Goal: Task Accomplishment & Management: Use online tool/utility

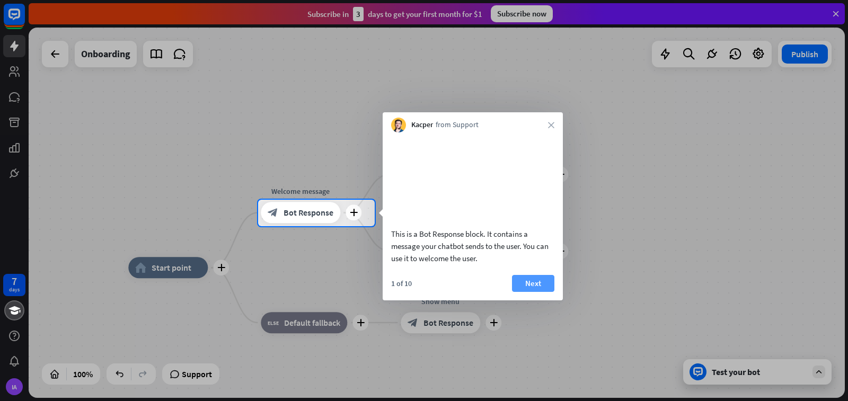
click at [533, 292] on button "Next" at bounding box center [533, 283] width 42 height 17
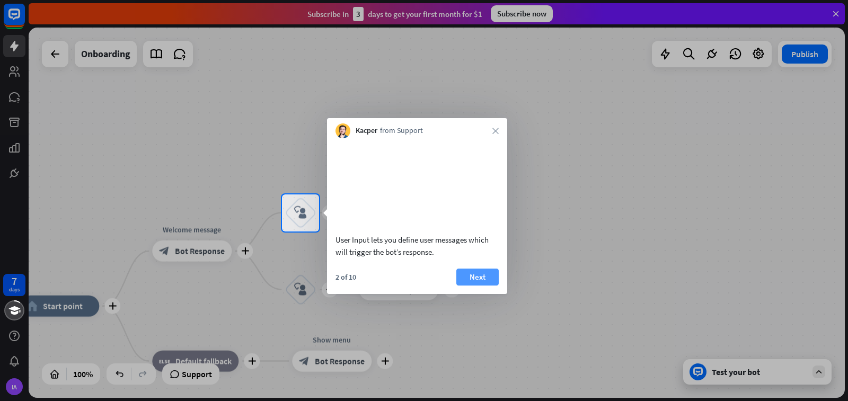
click at [479, 286] on button "Next" at bounding box center [477, 277] width 42 height 17
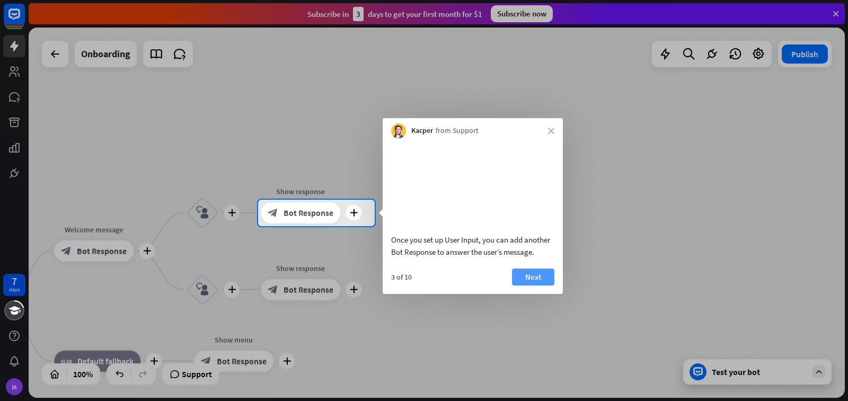
click at [523, 285] on button "Next" at bounding box center [533, 277] width 42 height 17
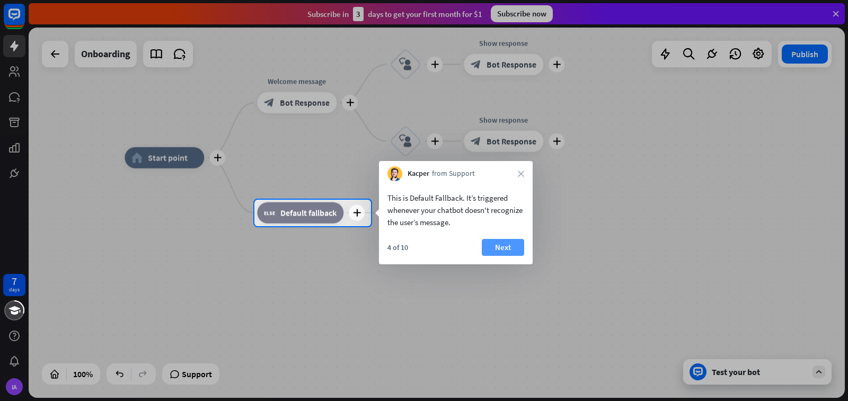
click at [504, 246] on button "Next" at bounding box center [503, 247] width 42 height 17
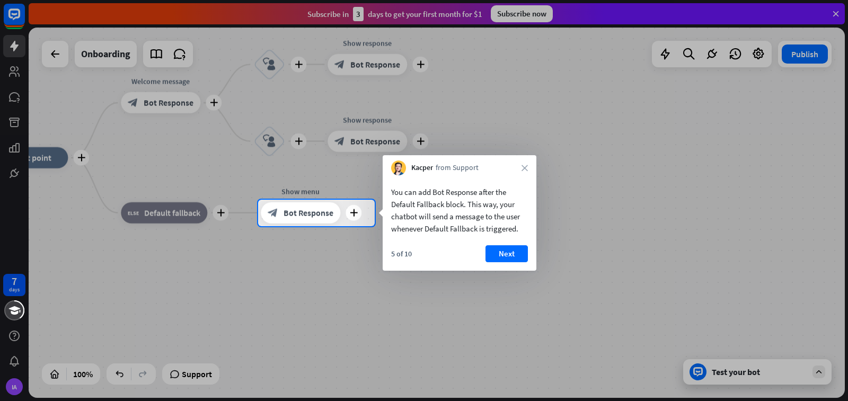
click at [505, 248] on button "Next" at bounding box center [506, 253] width 42 height 17
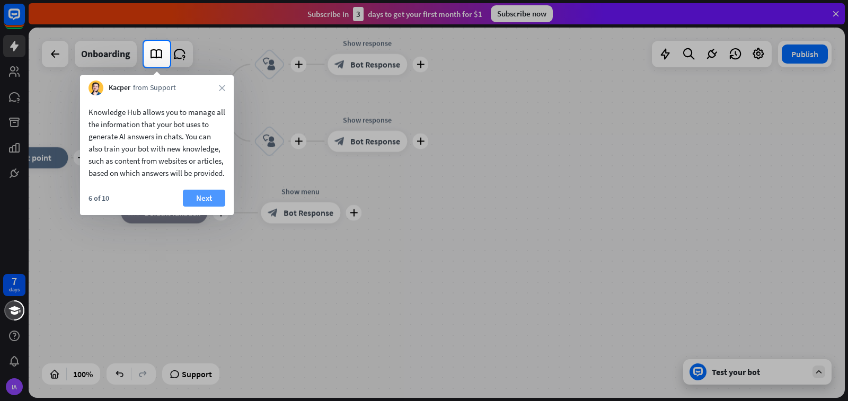
click at [206, 207] on button "Next" at bounding box center [204, 198] width 42 height 17
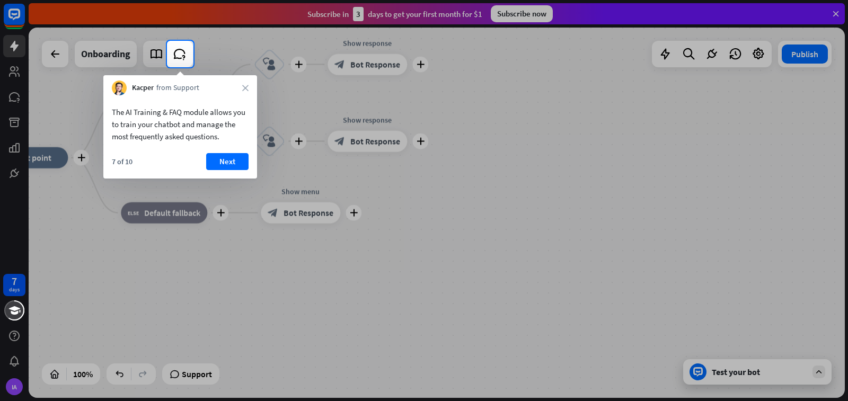
click at [224, 154] on button "Next" at bounding box center [227, 161] width 42 height 17
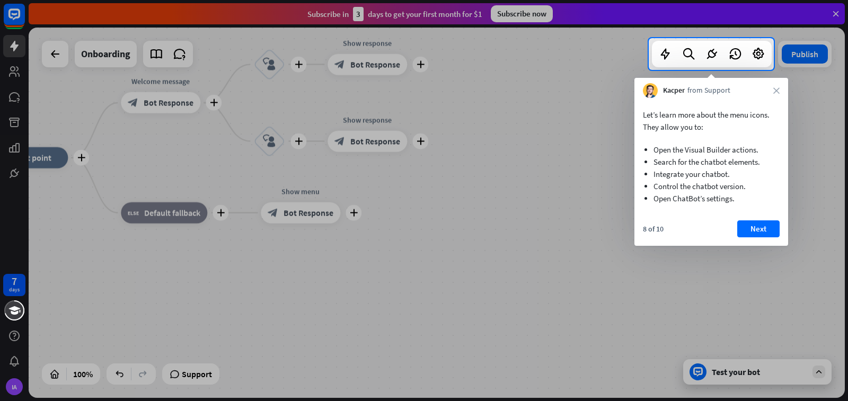
click at [755, 232] on button "Next" at bounding box center [758, 228] width 42 height 17
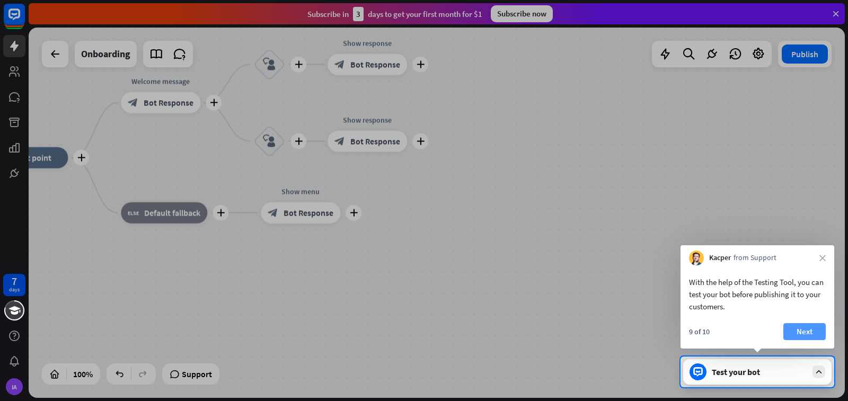
click at [801, 329] on button "Next" at bounding box center [804, 331] width 42 height 17
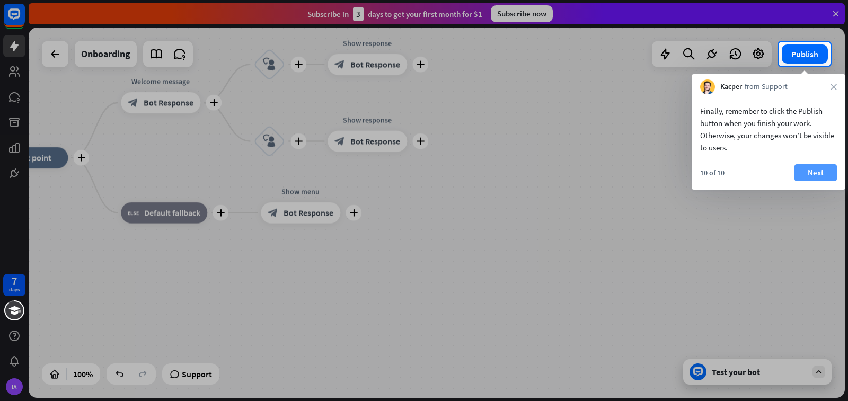
click at [817, 170] on button "Next" at bounding box center [815, 172] width 42 height 17
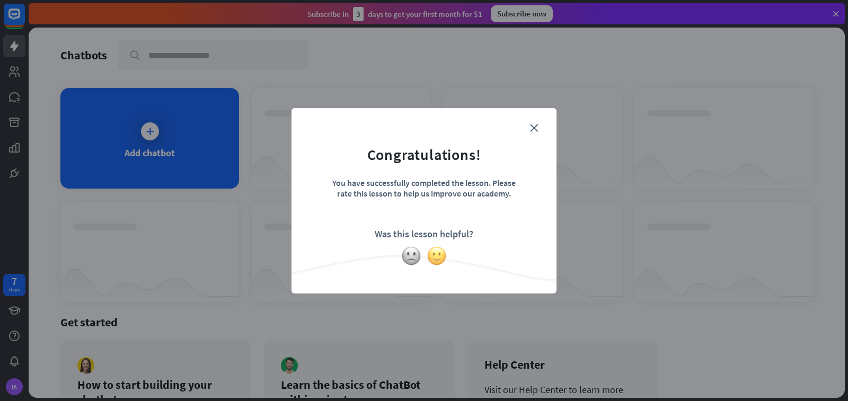
click at [432, 252] on img at bounding box center [437, 256] width 20 height 20
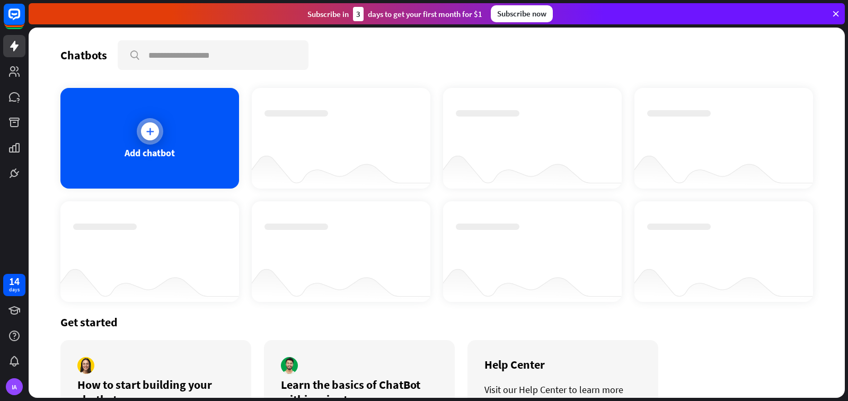
click at [148, 131] on icon at bounding box center [150, 131] width 11 height 11
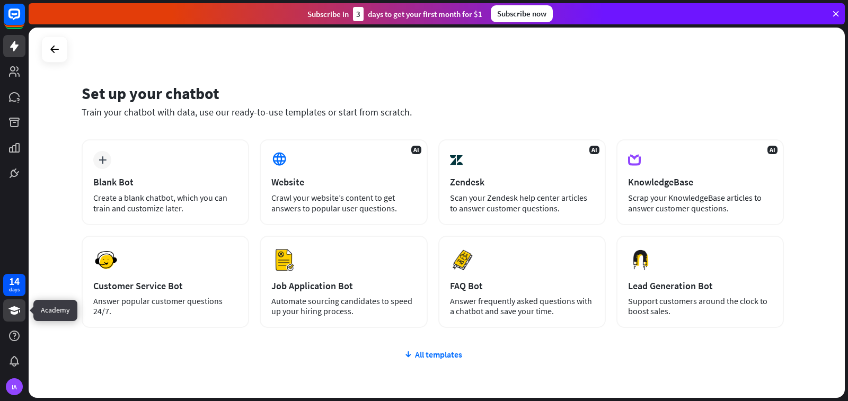
click at [15, 312] on icon at bounding box center [14, 310] width 12 height 8
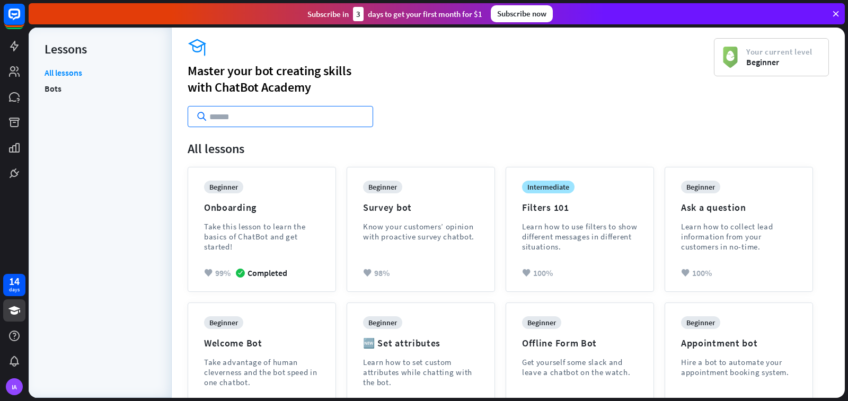
click at [263, 115] on input "text" at bounding box center [280, 116] width 185 height 21
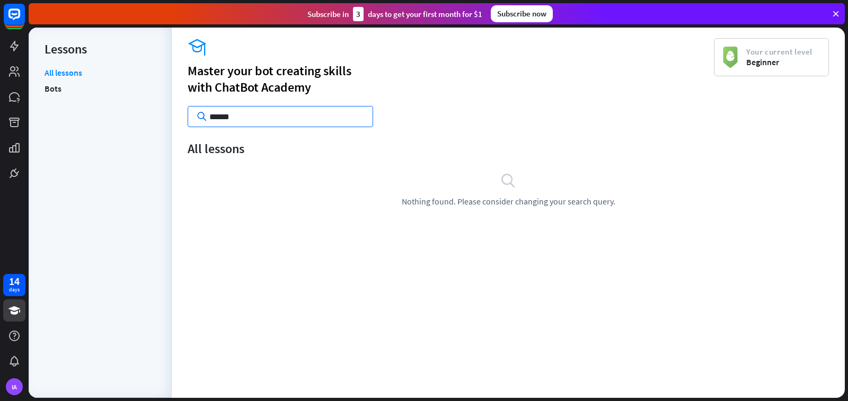
type input "******"
click at [12, 46] on icon at bounding box center [14, 46] width 8 height 11
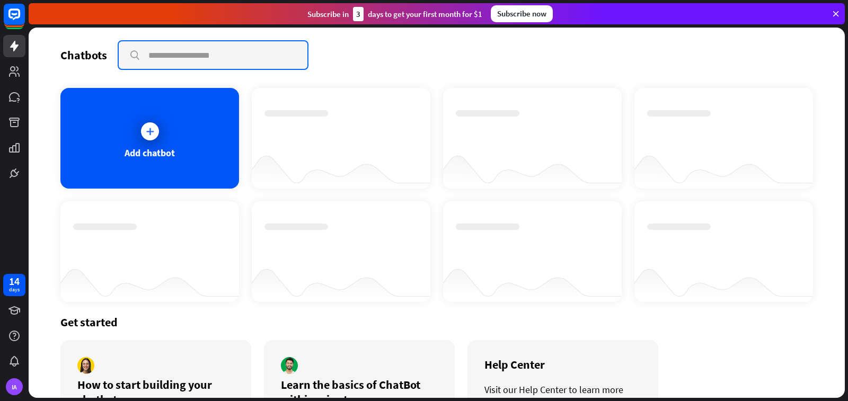
click at [170, 54] on input "text" at bounding box center [213, 55] width 189 height 28
type input "******"
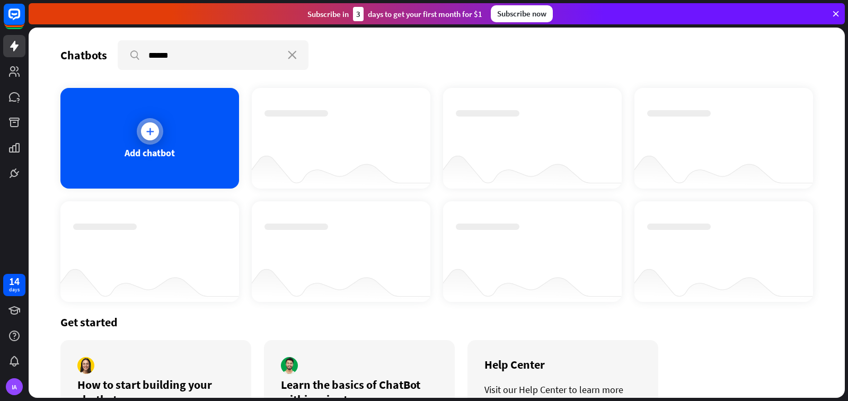
click at [148, 133] on icon at bounding box center [150, 131] width 11 height 11
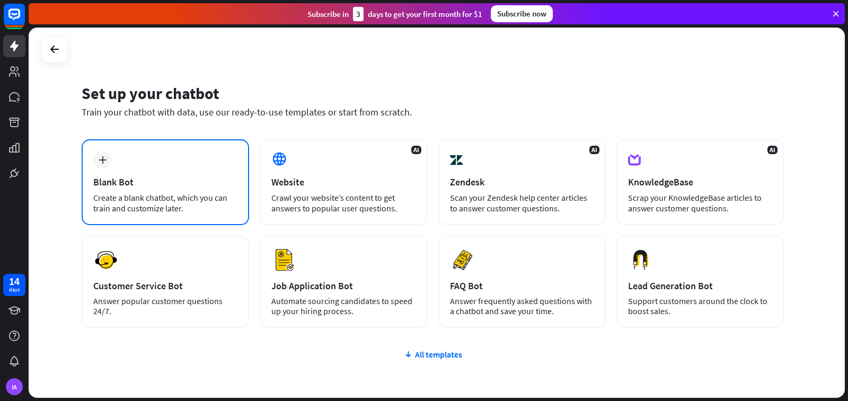
scroll to position [53, 0]
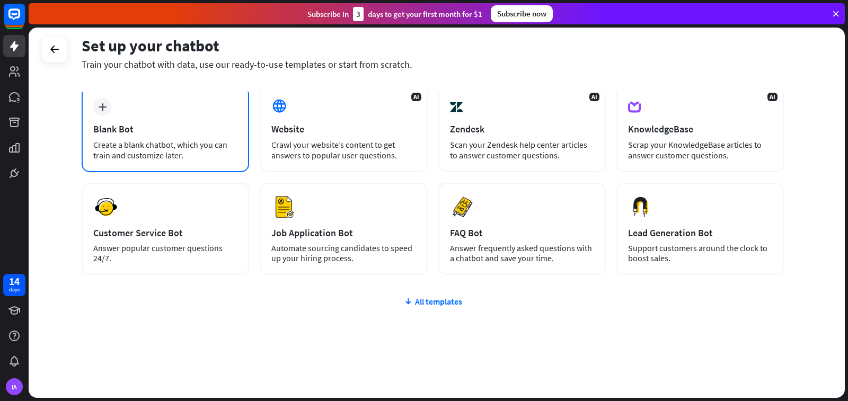
click at [122, 151] on div "Create a blank chatbot, which you can train and customize later." at bounding box center [165, 149] width 144 height 21
